Goal: Use online tool/utility: Utilize a website feature to perform a specific function

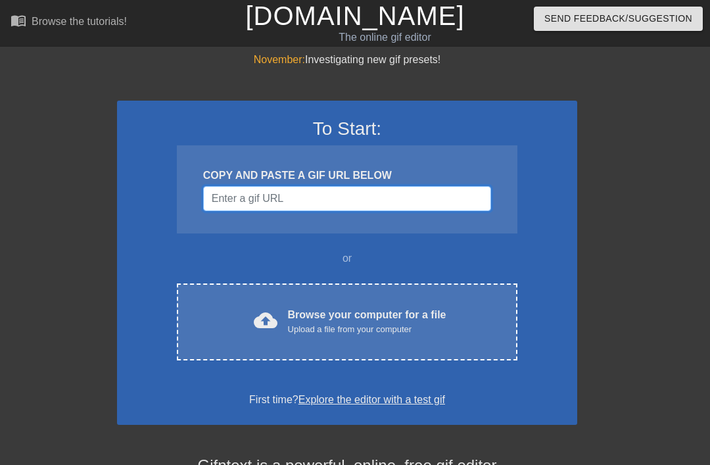
click at [434, 202] on input "Username" at bounding box center [347, 198] width 288 height 25
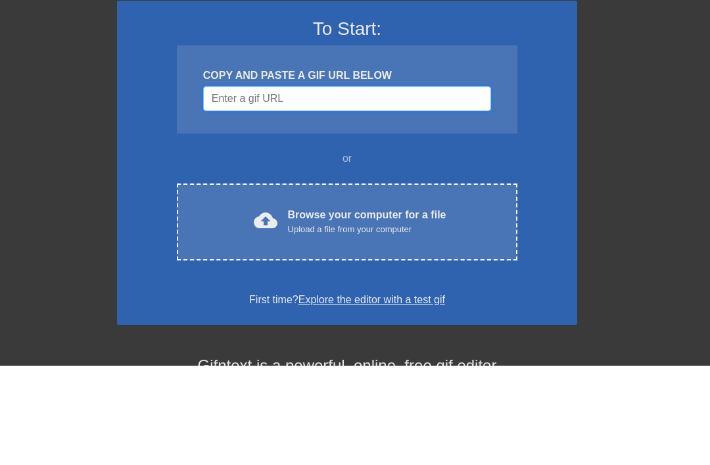
click at [432, 186] on input "Username" at bounding box center [347, 198] width 288 height 25
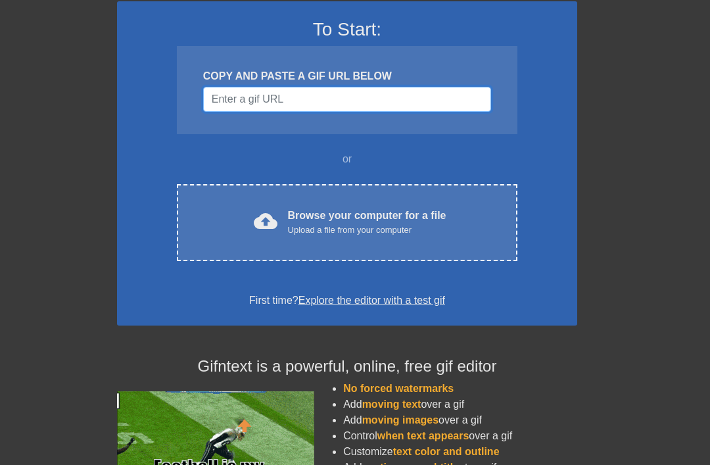
scroll to position [100, 0]
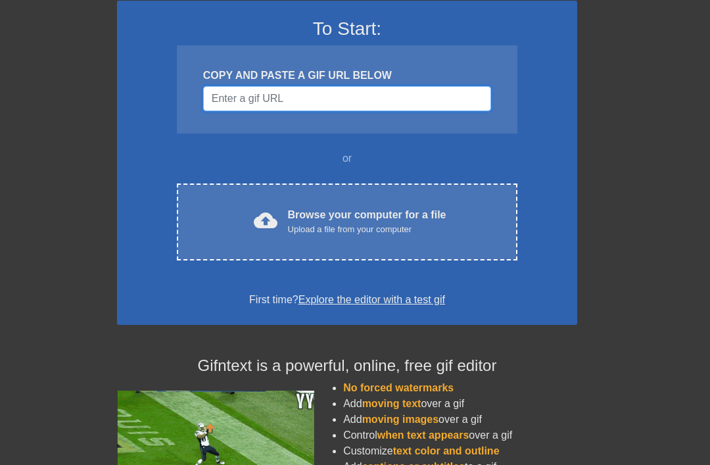
click at [234, 101] on input "Username" at bounding box center [347, 98] width 288 height 25
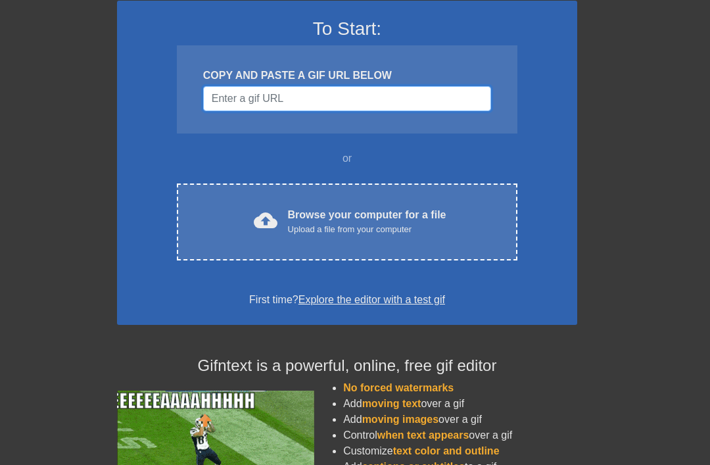
paste input "https://tenor.com/view/sungkanghi-gif-21270680"
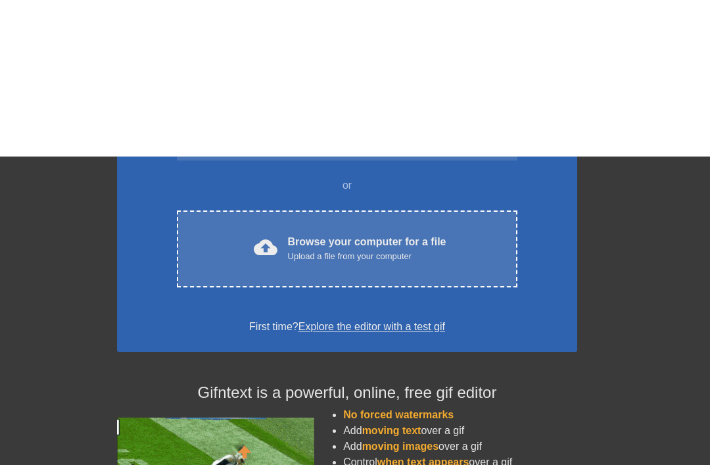
scroll to position [261, 0]
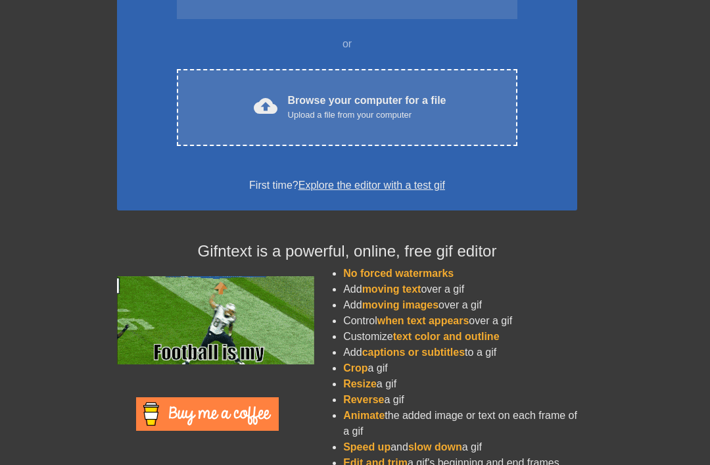
click at [484, 104] on div "cloud_upload Browse your computer for a file Upload a file from your computer" at bounding box center [346, 108] width 285 height 30
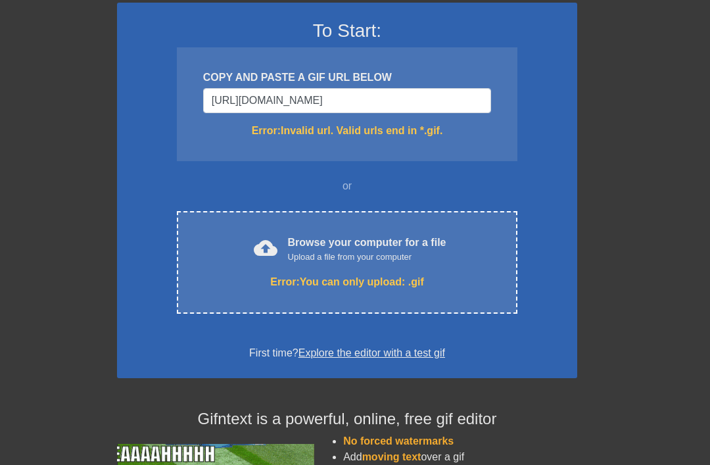
scroll to position [95, 0]
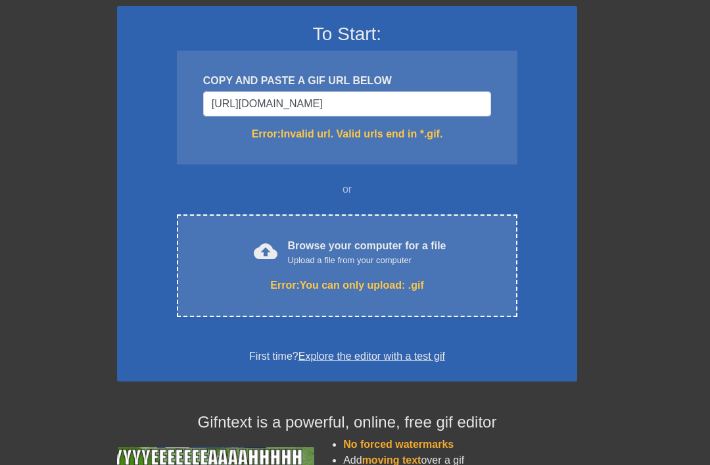
click at [225, 266] on div "cloud_upload Browse your computer for a file Upload a file from your computer E…" at bounding box center [347, 265] width 340 height 103
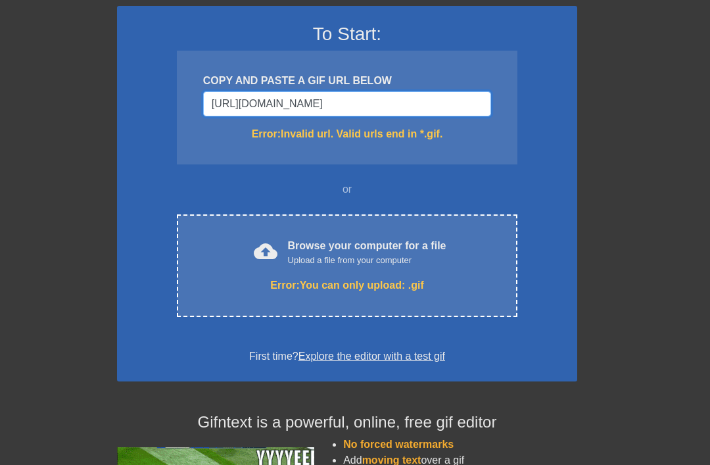
click at [454, 108] on input "[URL][DOMAIN_NAME]" at bounding box center [347, 103] width 288 height 25
type input "https:/"
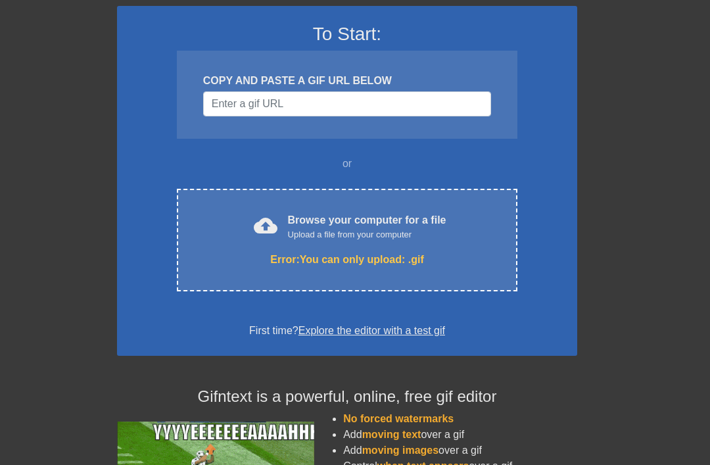
click at [643, 141] on div "November: Investigating new gif presets! To Start: COPY AND PASTE A GIF URL BEL…" at bounding box center [355, 291] width 710 height 669
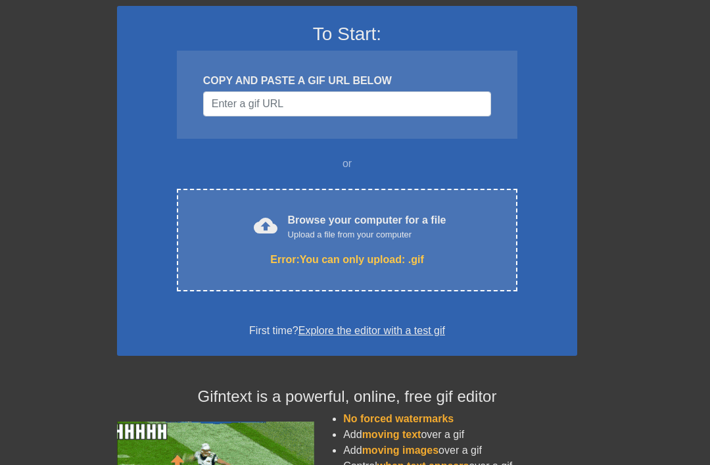
click at [477, 238] on div "cloud_upload Browse your computer for a file Upload a file from your computer" at bounding box center [346, 227] width 285 height 30
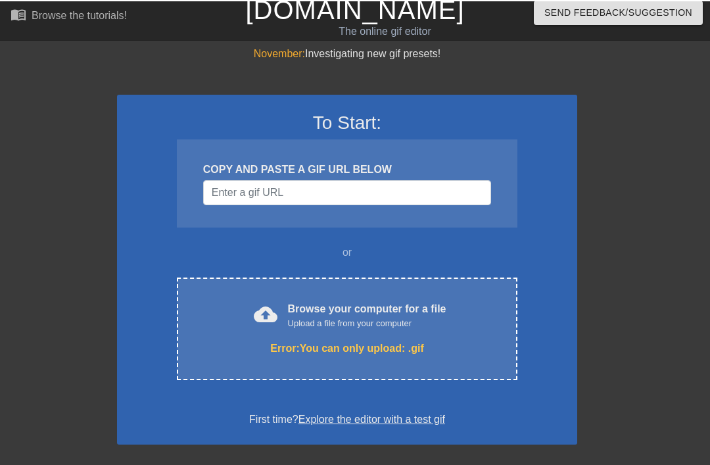
scroll to position [0, 0]
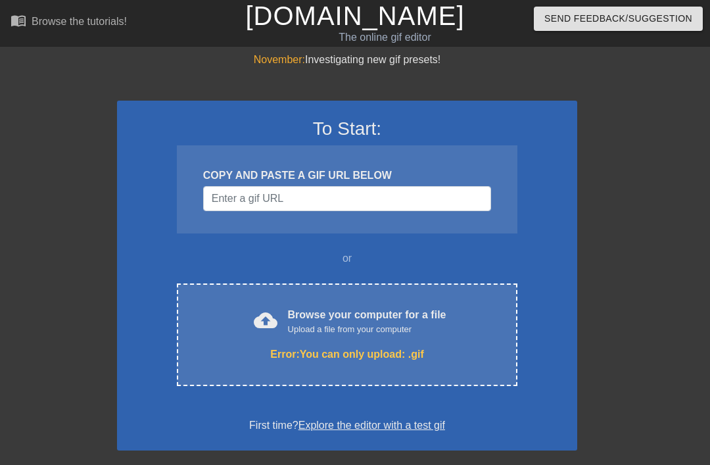
click at [37, 136] on div "November: Investigating new gif presets! To Start: COPY AND PASTE A GIF URL BEL…" at bounding box center [355, 386] width 710 height 669
click at [223, 200] on input "Username" at bounding box center [347, 198] width 288 height 25
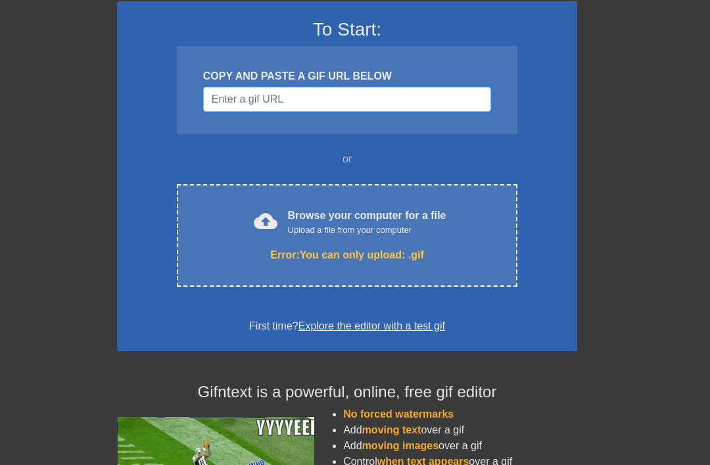
scroll to position [100, 0]
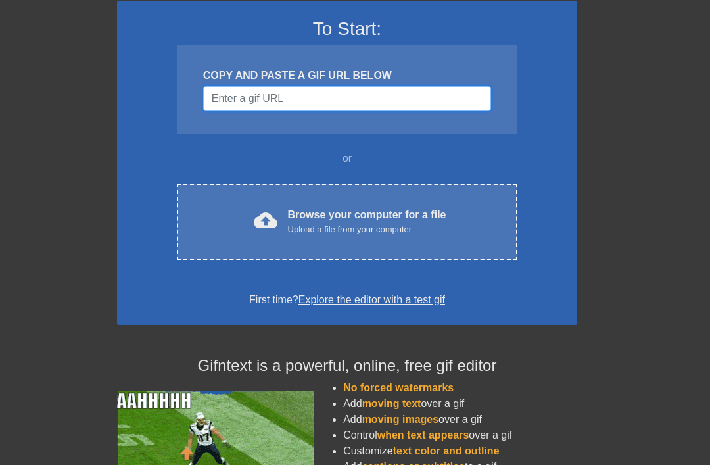
click at [380, 101] on input "Username" at bounding box center [347, 98] width 288 height 25
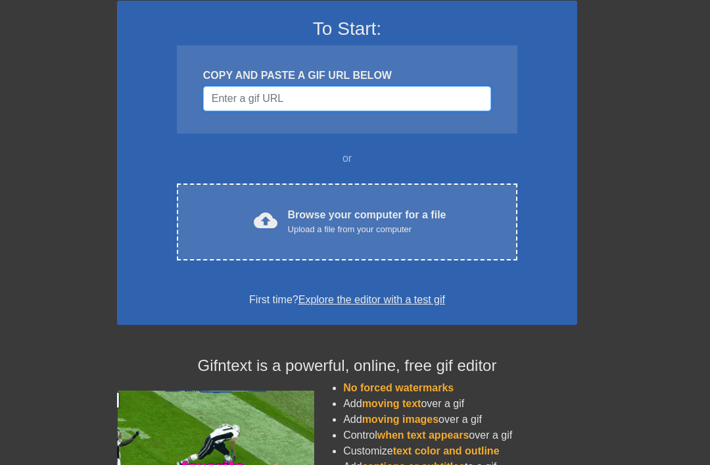
scroll to position [100, 0]
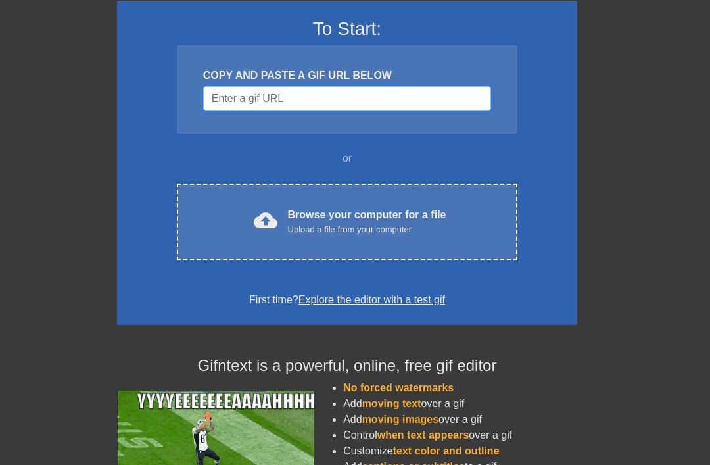
click at [380, 100] on input "Username" at bounding box center [347, 98] width 288 height 25
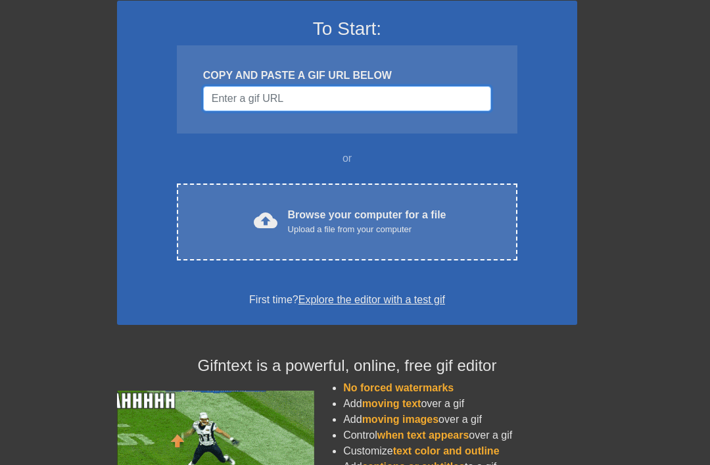
paste input "https://tenor.com/view/sungkanghi-gif-21270680"
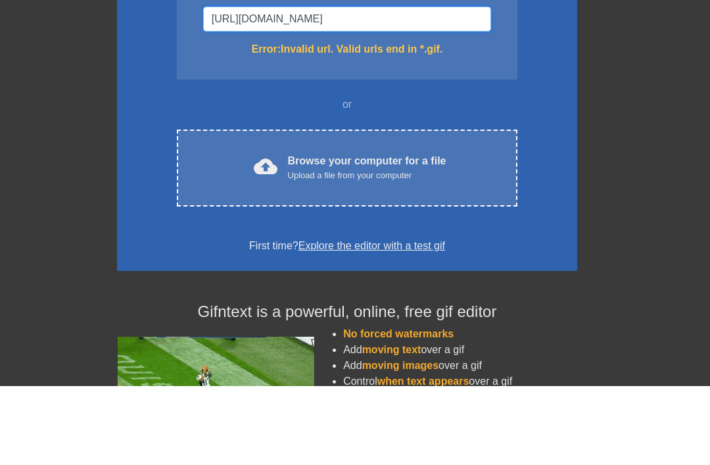
type input "https://tenor.com/view"
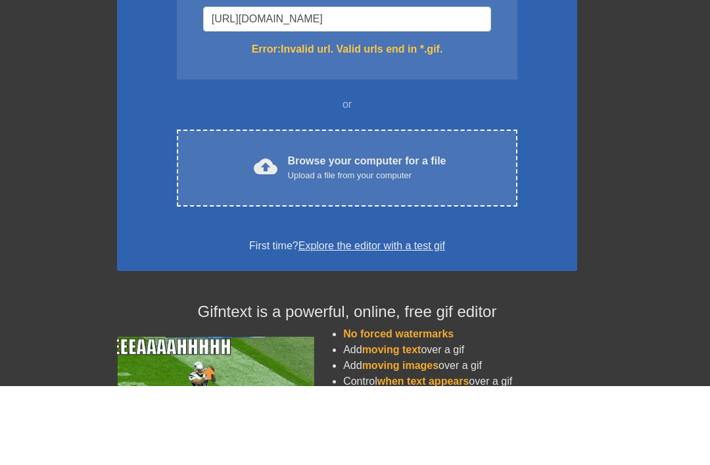
click at [474, 233] on div "cloud_upload Browse your computer for a file Upload a file from your computer" at bounding box center [346, 248] width 285 height 30
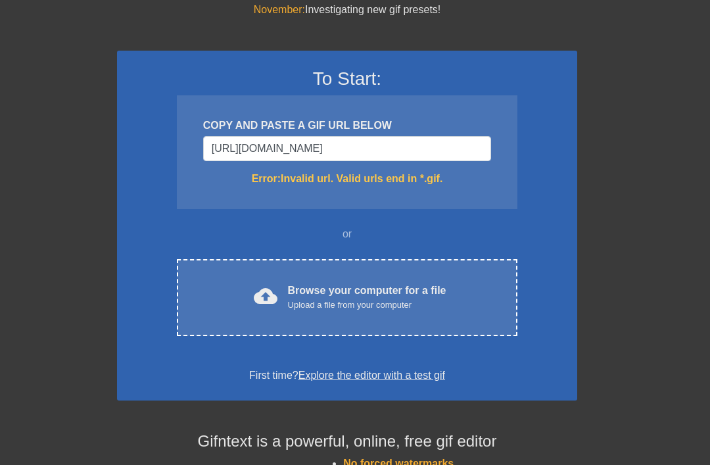
scroll to position [49, 0]
click at [207, 288] on div "cloud_upload Browse your computer for a file Upload a file from your computer" at bounding box center [346, 298] width 285 height 30
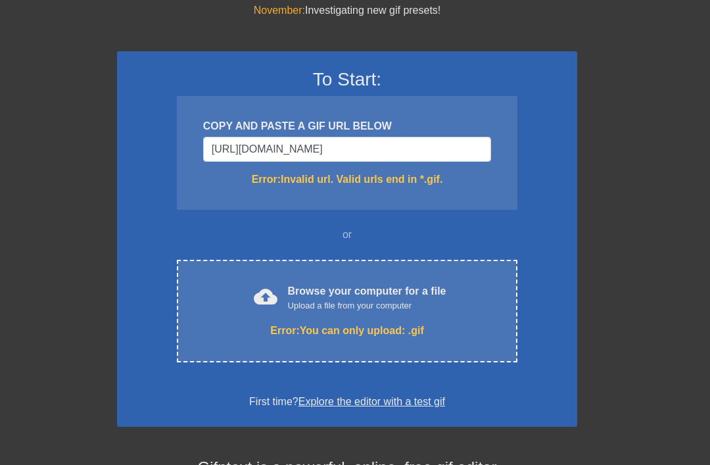
click at [428, 400] on link "Explore the editor with a test gif" at bounding box center [371, 401] width 147 height 11
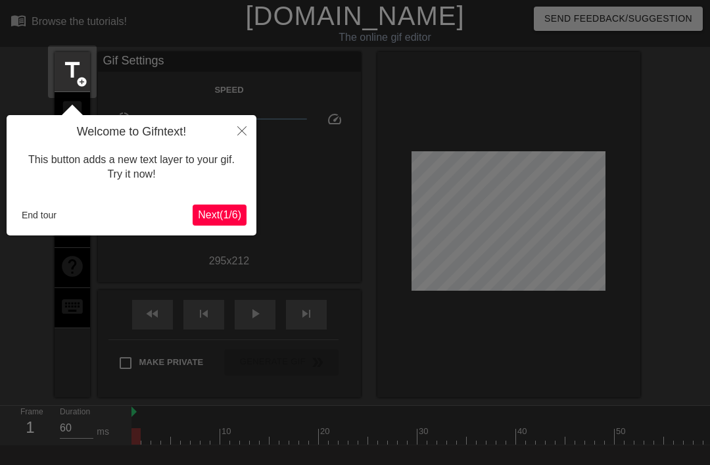
scroll to position [32, 0]
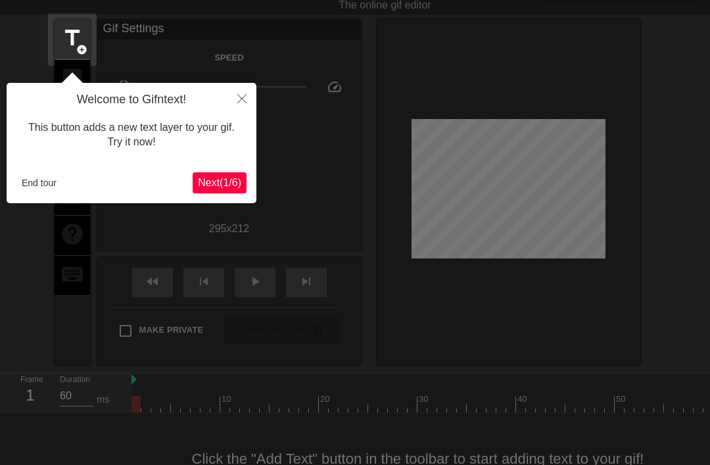
click at [210, 174] on button "Next ( 1 / 6 )" at bounding box center [220, 182] width 54 height 21
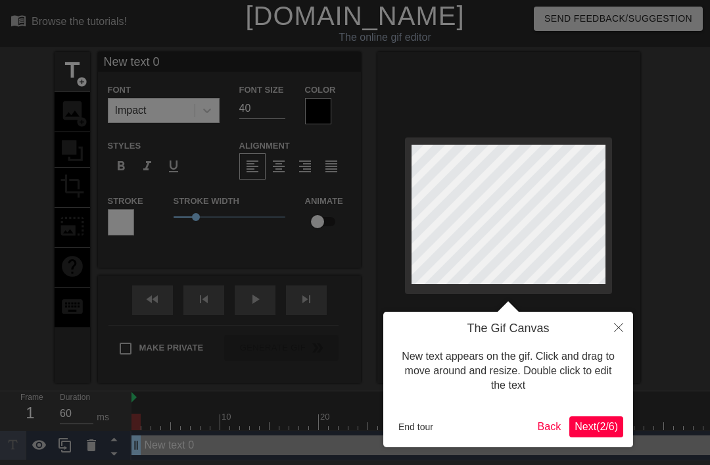
click at [595, 433] on button "Next ( 2 / 6 )" at bounding box center [596, 426] width 54 height 21
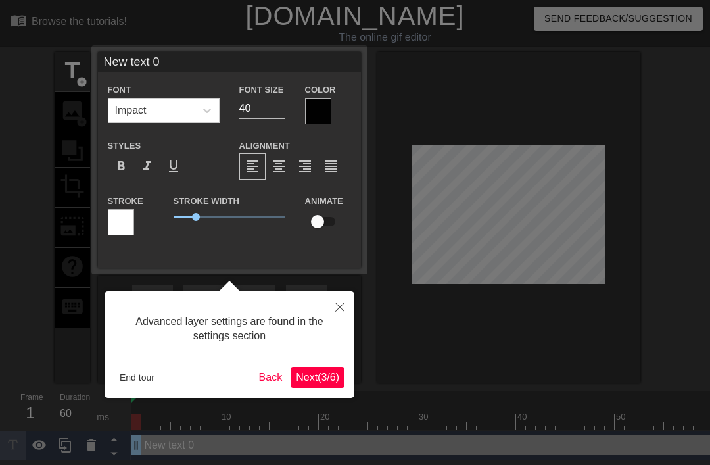
click at [548, 231] on div at bounding box center [355, 232] width 710 height 465
click at [327, 377] on span "Next ( 3 / 6 )" at bounding box center [317, 376] width 43 height 11
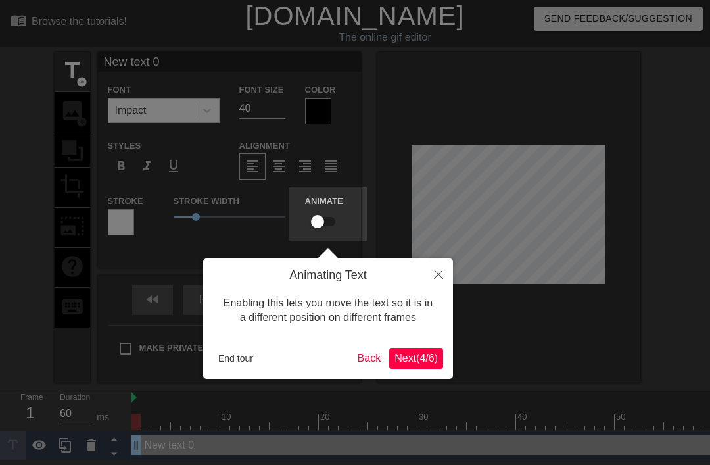
click at [419, 357] on span "Next ( 4 / 6 )" at bounding box center [415, 357] width 43 height 11
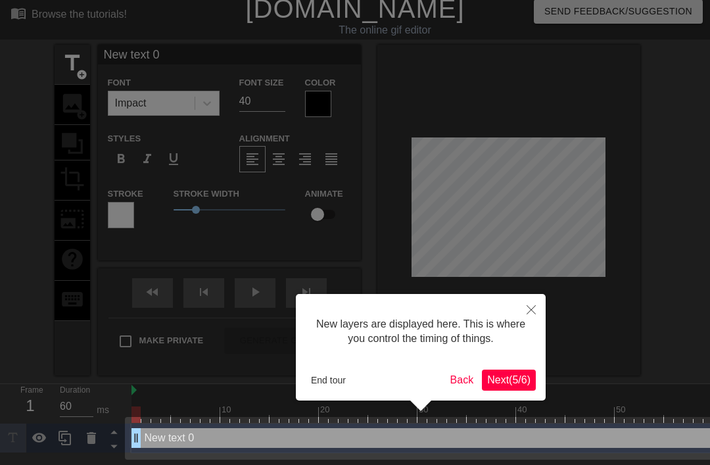
click at [509, 378] on span "Next ( 5 / 6 )" at bounding box center [508, 379] width 43 height 11
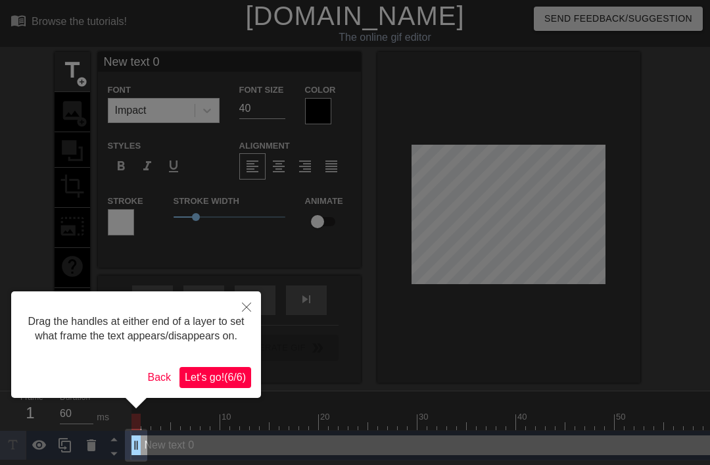
click at [214, 382] on span "Let's go! ( 6 / 6 )" at bounding box center [215, 376] width 61 height 11
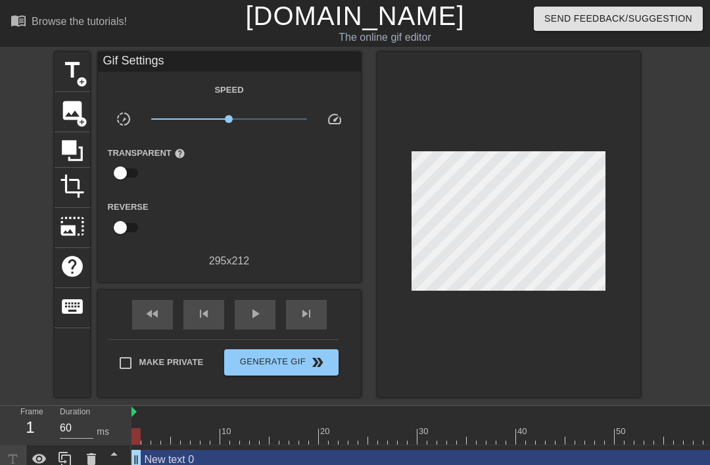
click at [72, 119] on span "image" at bounding box center [72, 110] width 25 height 25
click at [61, 106] on span "image" at bounding box center [72, 110] width 25 height 25
click at [76, 120] on span "add_circle" at bounding box center [81, 121] width 11 height 11
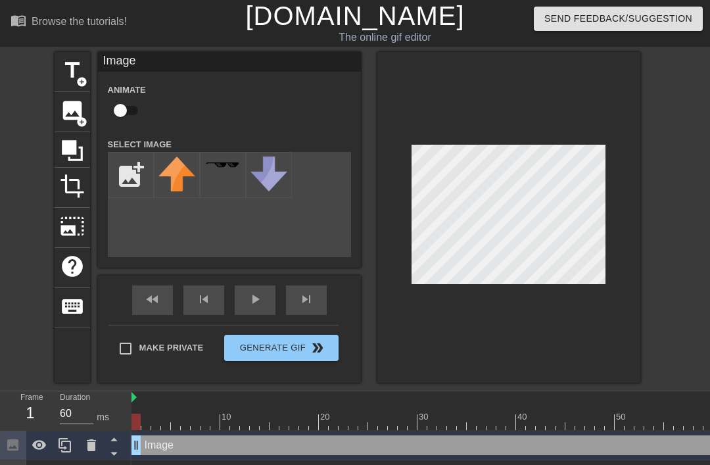
click at [131, 176] on input "file" at bounding box center [130, 174] width 45 height 45
type input "C:\fakepath\BC1515D1-FFB9-498E-8F22-D4177CA126CF.png"
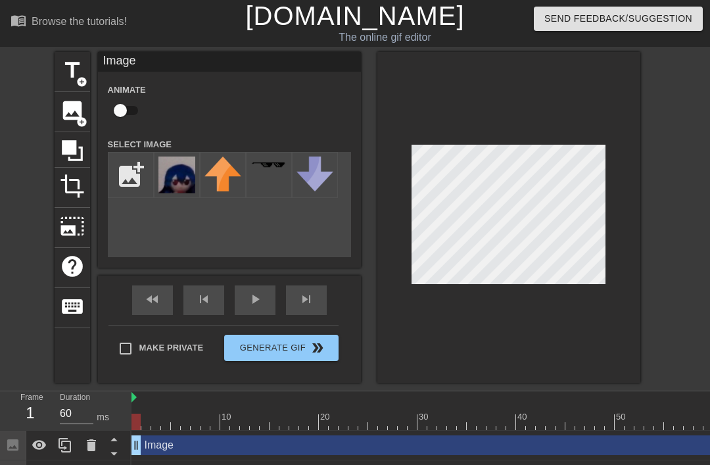
click at [170, 167] on img at bounding box center [176, 174] width 37 height 37
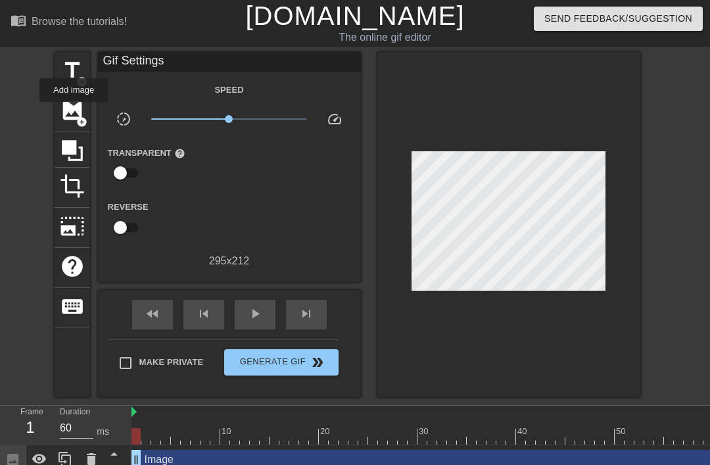
click at [74, 111] on span "image" at bounding box center [72, 110] width 25 height 25
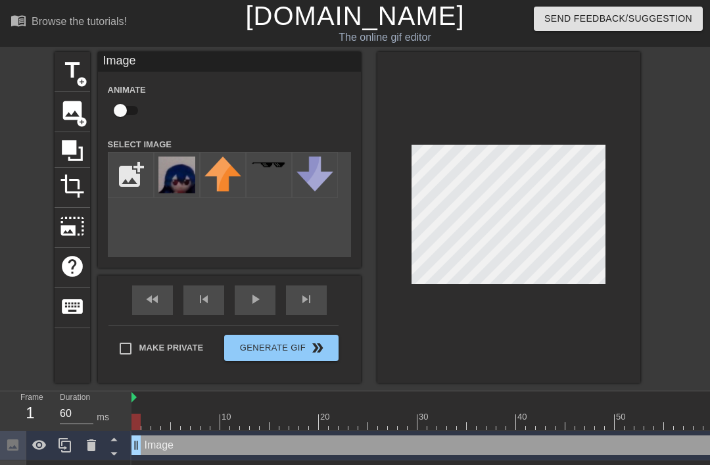
click at [185, 187] on img at bounding box center [176, 174] width 37 height 37
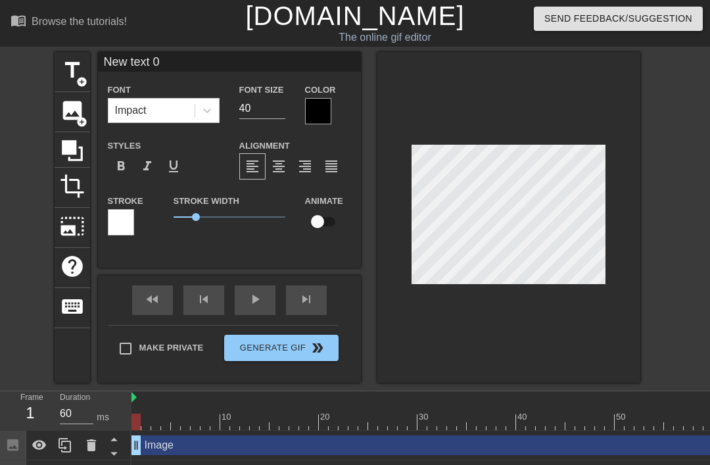
scroll to position [0, 3]
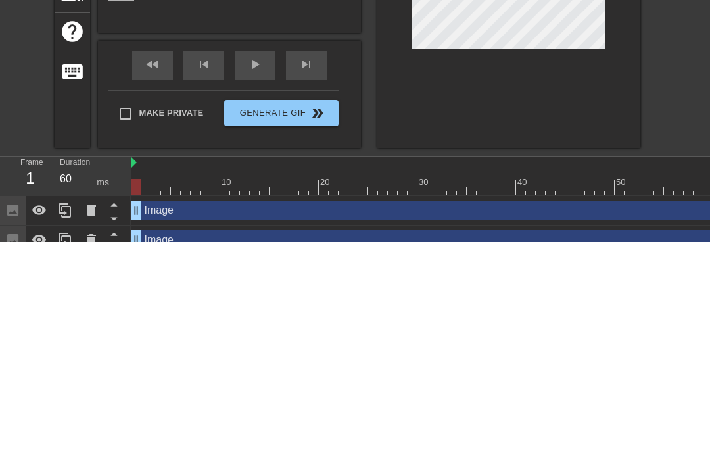
click at [665, 116] on div "title add_circle image add_circle crop photo_size_select_large help keyboard Ne…" at bounding box center [355, 205] width 710 height 331
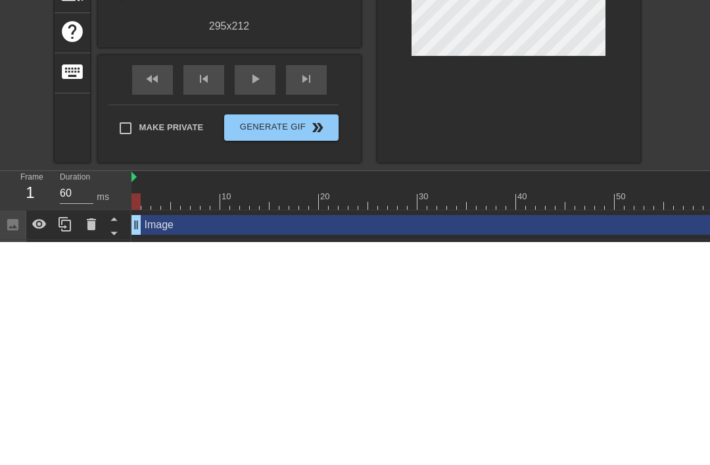
scroll to position [74, 0]
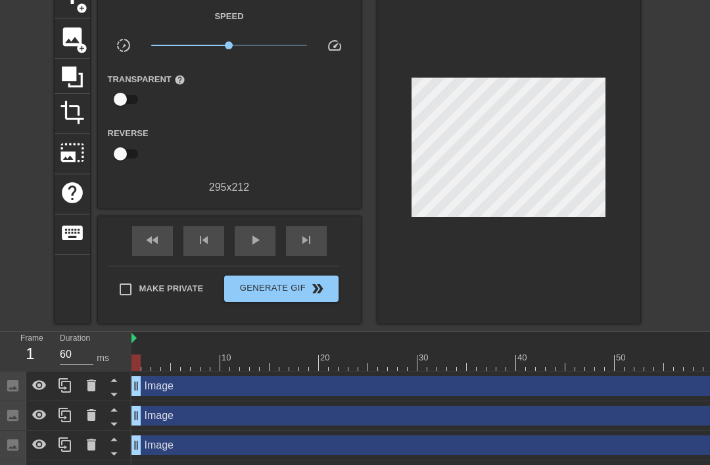
click at [125, 300] on input "Make Private" at bounding box center [126, 289] width 28 height 28
checkbox input "true"
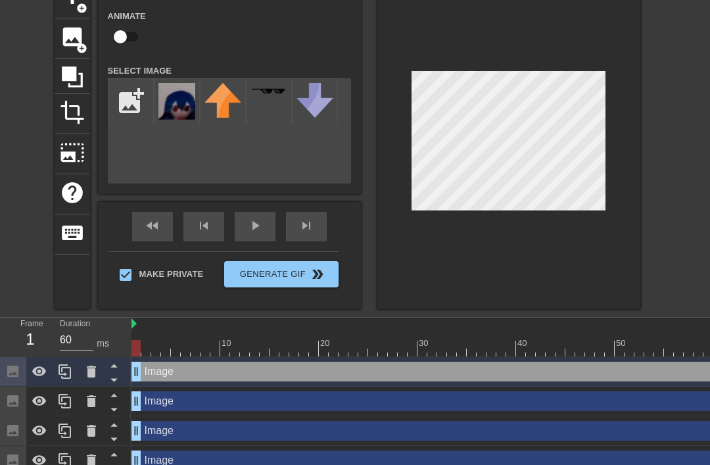
click at [246, 282] on button "Generate Gif double_arrow" at bounding box center [281, 274] width 114 height 26
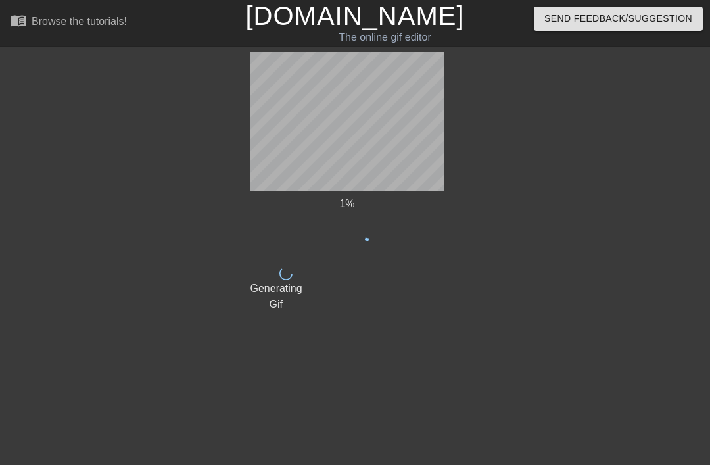
scroll to position [0, 0]
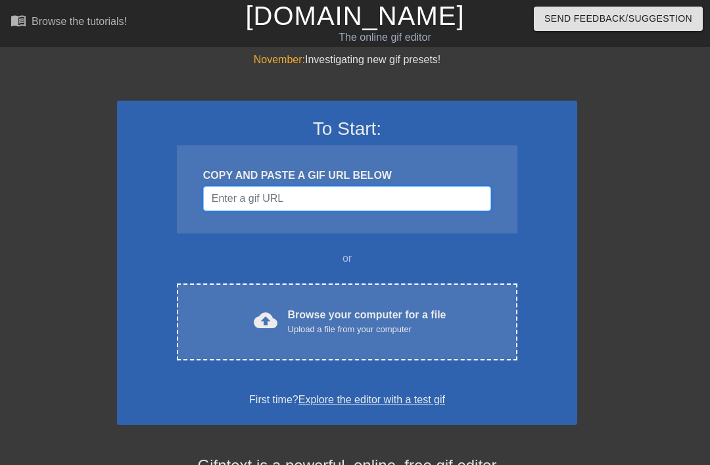
click at [392, 191] on input "Username" at bounding box center [347, 198] width 288 height 25
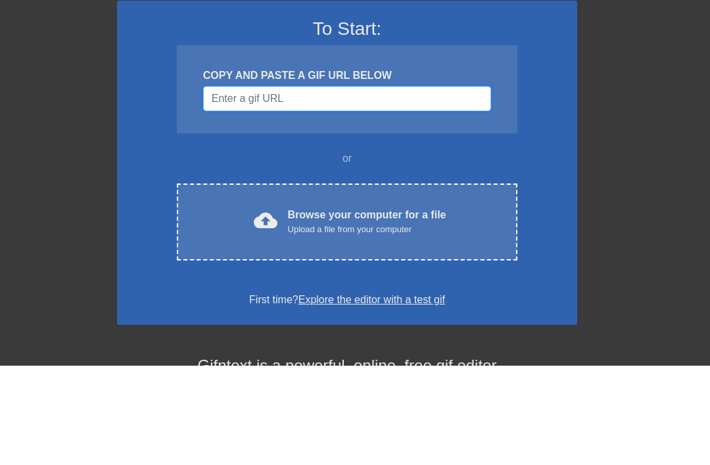
click at [410, 186] on input "Username" at bounding box center [347, 198] width 288 height 25
paste input "https://tenor.com/view/sungkanghi-gif-21270680"
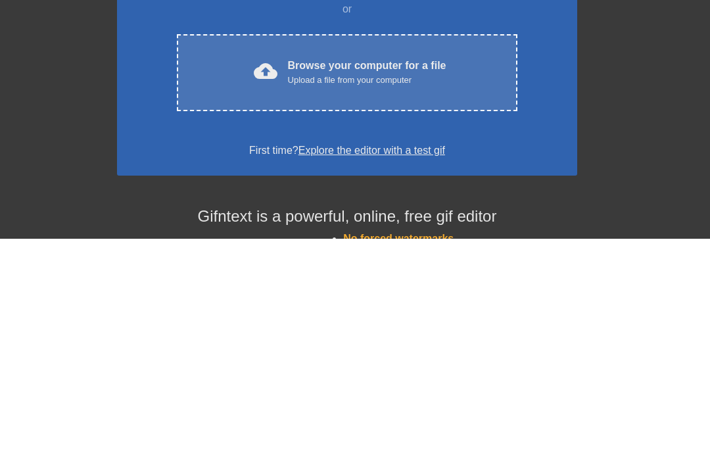
type input "https://tenor.com/view/sungkanghi-gif-21270680"
click at [177, 260] on div "cloud_upload Browse your computer for a file Upload a file from your computer C…" at bounding box center [347, 298] width 340 height 77
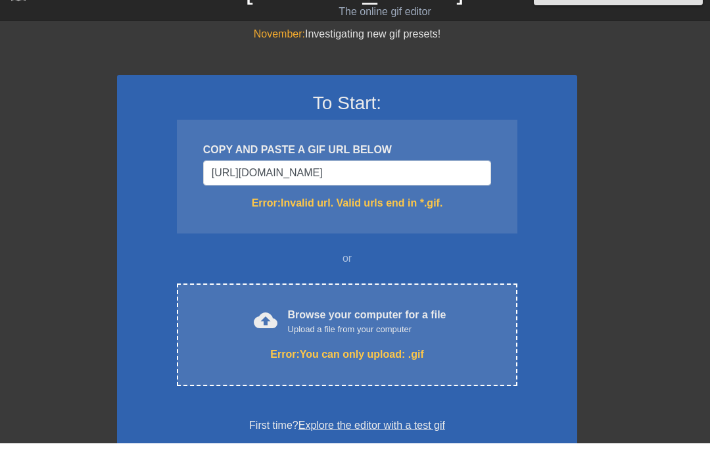
scroll to position [26, 0]
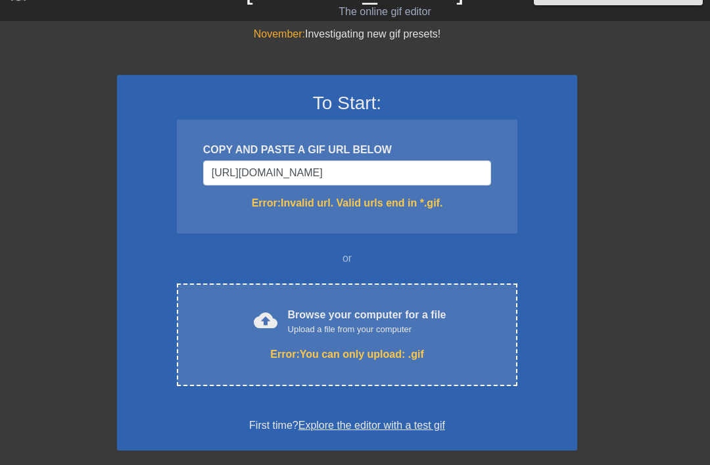
click at [207, 343] on div "cloud_upload Browse your computer for a file Upload a file from your computer E…" at bounding box center [347, 334] width 340 height 103
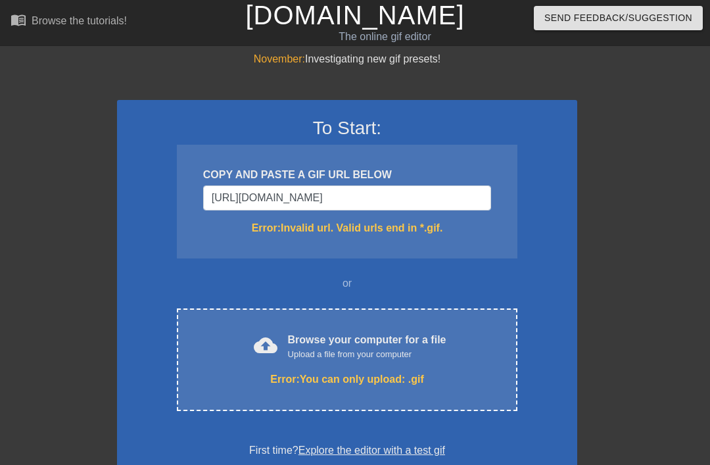
scroll to position [0, 0]
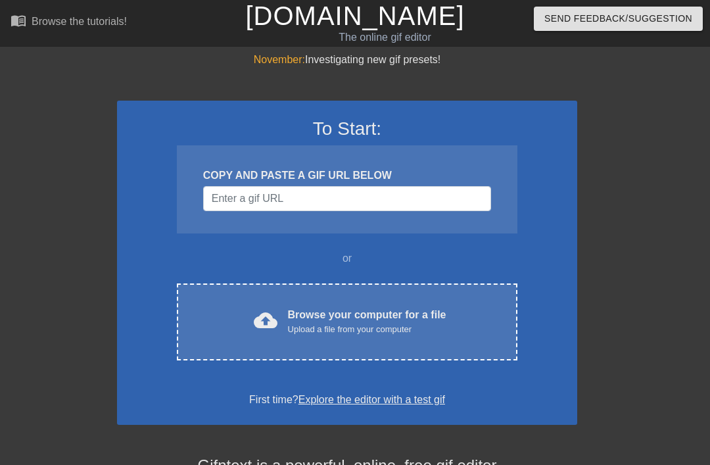
click at [453, 313] on div "cloud_upload Browse your computer for a file Upload a file from your computer" at bounding box center [346, 322] width 285 height 30
click at [230, 208] on input "Username" at bounding box center [347, 198] width 288 height 25
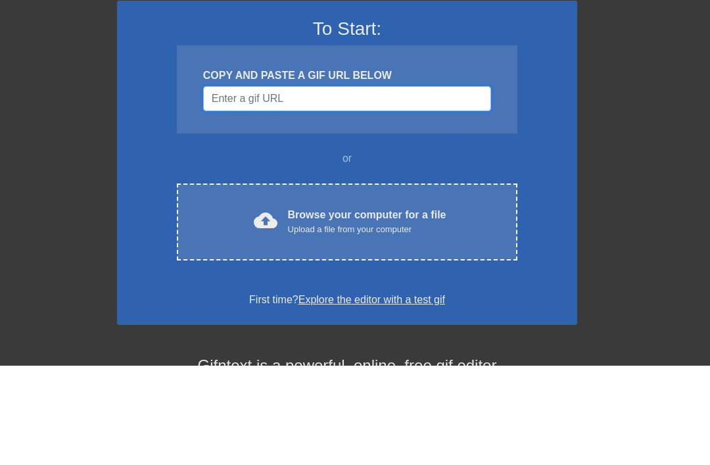
click at [231, 186] on input "Username" at bounding box center [347, 198] width 288 height 25
paste input "[URL][DOMAIN_NAME]"
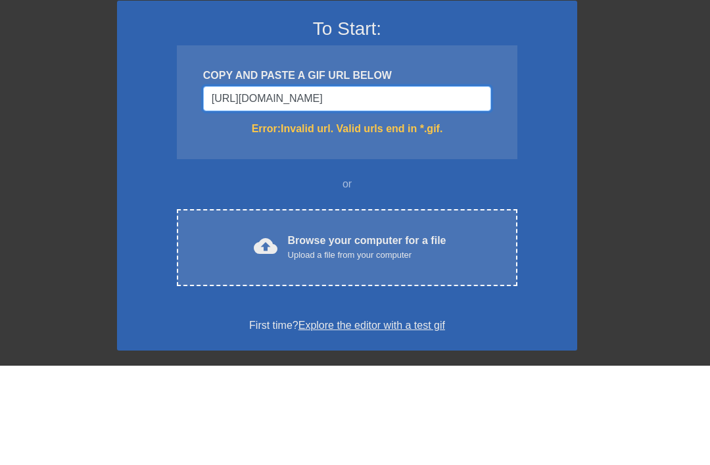
type input "[URL][DOMAIN_NAME]"
